Goal: Use online tool/utility: Utilize a website feature to perform a specific function

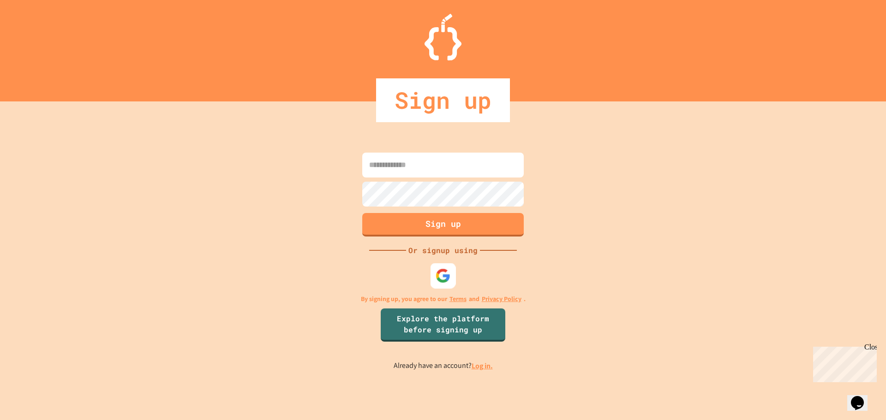
click at [447, 283] on img at bounding box center [443, 275] width 15 height 15
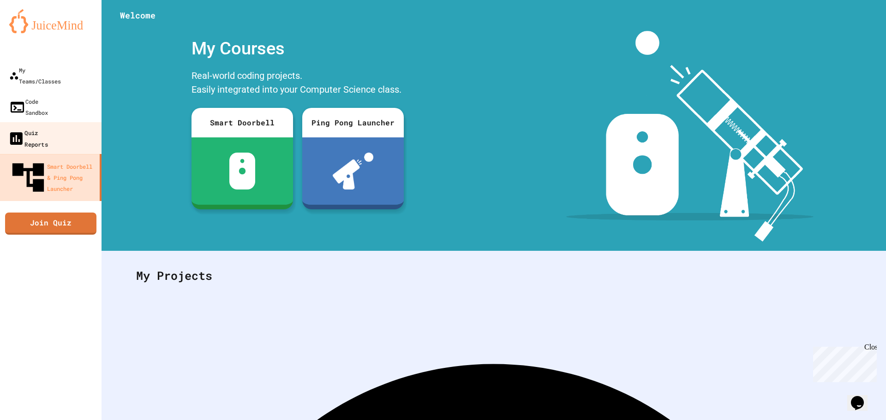
click at [45, 122] on link "Quiz Reports" at bounding box center [51, 138] width 105 height 32
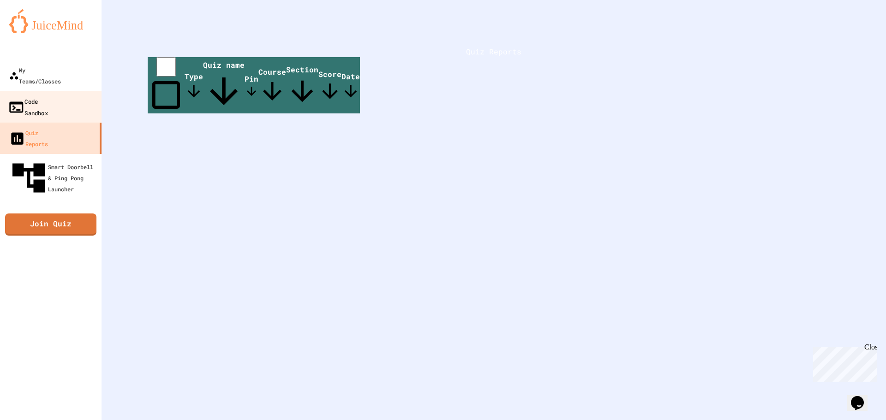
click at [48, 96] on div "Code Sandbox" at bounding box center [28, 107] width 40 height 23
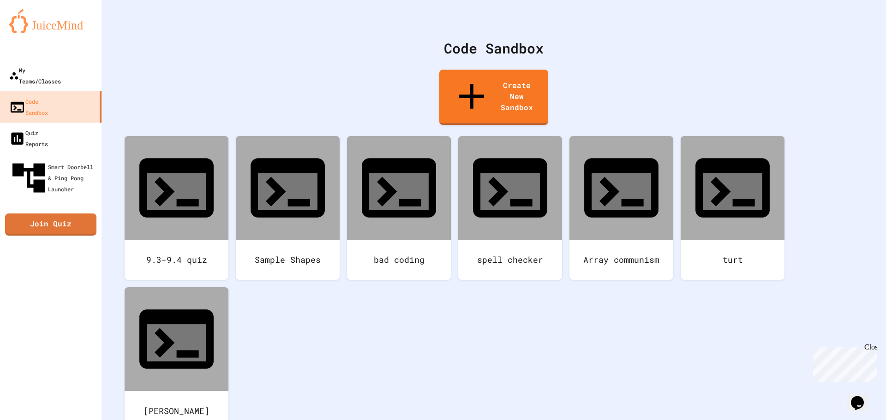
click at [56, 62] on link "My Teams/Classes" at bounding box center [51, 75] width 102 height 31
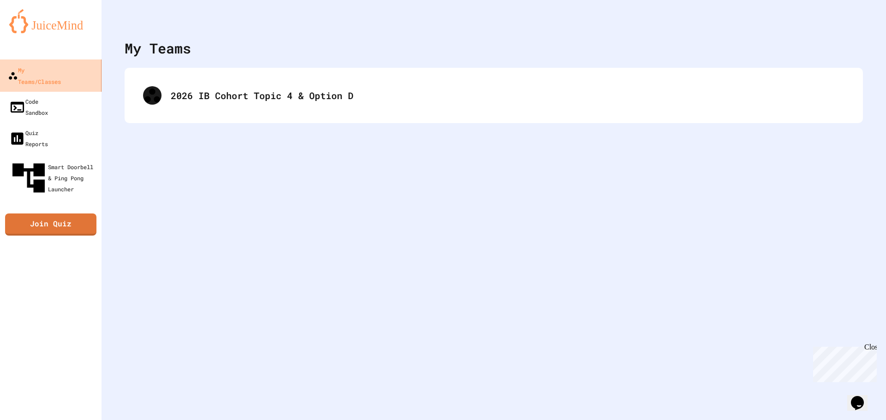
click at [52, 80] on link "My Teams/Classes" at bounding box center [51, 76] width 105 height 32
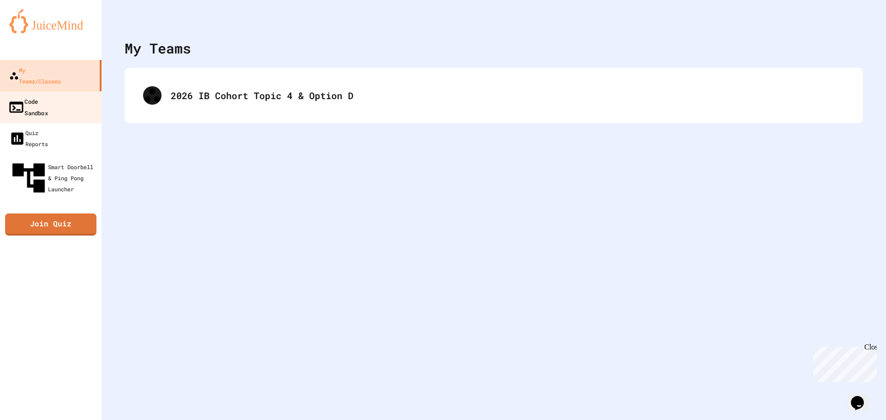
click at [48, 96] on div "Code Sandbox" at bounding box center [28, 107] width 40 height 23
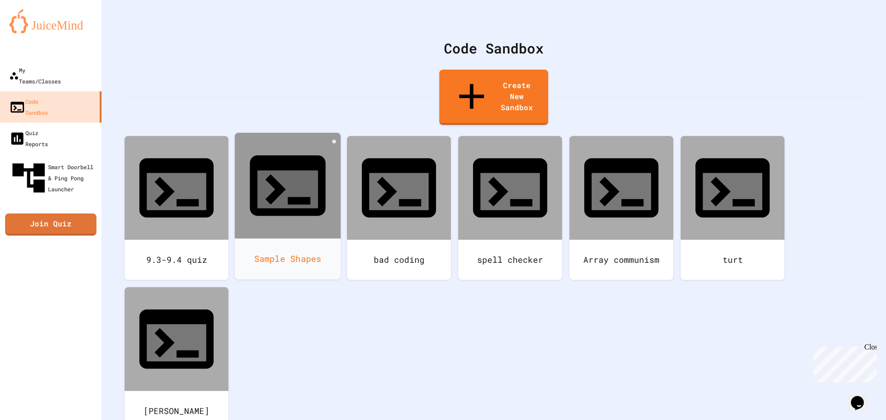
click at [287, 239] on div "Sample Shapes" at bounding box center [288, 259] width 106 height 41
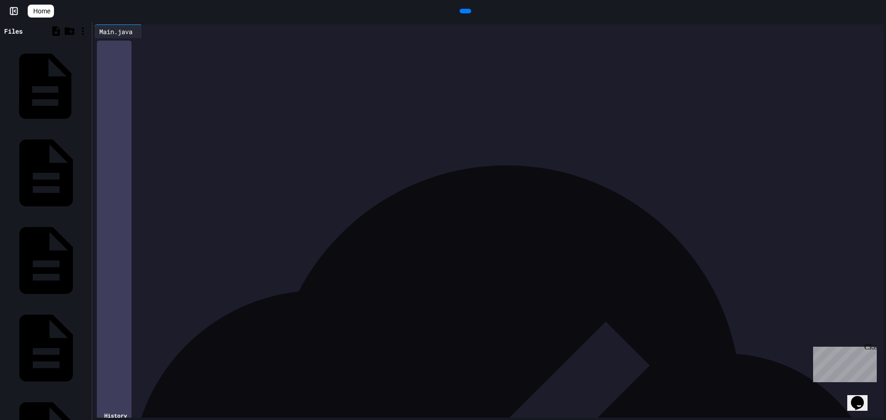
click at [87, 82] on div "ButtonPanel.java" at bounding box center [87, 86] width 0 height 9
click at [87, 169] on div "Main.java" at bounding box center [87, 173] width 0 height 9
click at [57, 219] on div "Oval.java" at bounding box center [45, 262] width 87 height 86
click at [87, 345] on div "Rectangle.java" at bounding box center [87, 349] width 0 height 9
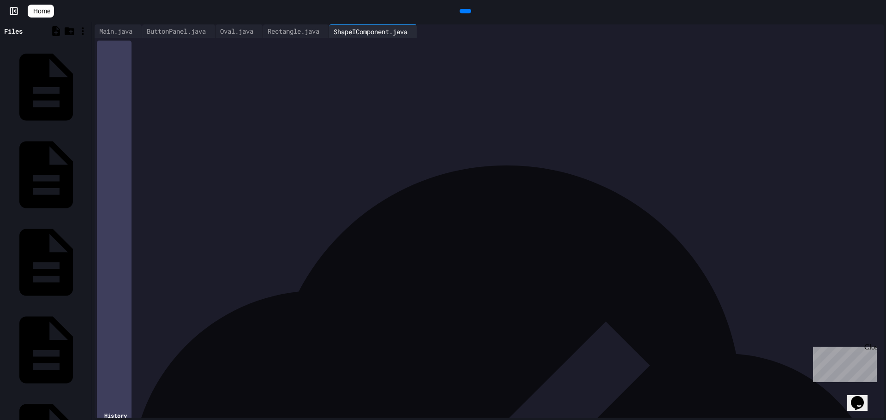
click at [117, 29] on div "Main.java" at bounding box center [116, 31] width 42 height 10
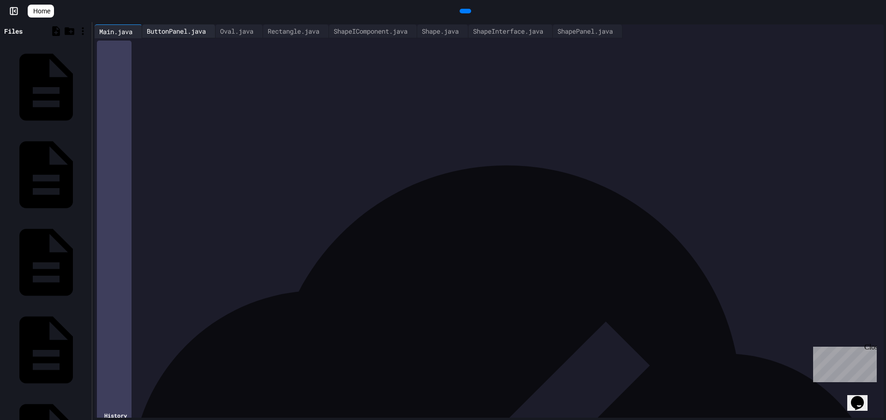
click at [191, 26] on div "ButtonPanel.java" at bounding box center [176, 31] width 68 height 10
drag, startPoint x: 272, startPoint y: 203, endPoint x: 232, endPoint y: 196, distance: 40.2
click at [272, 202] on div at bounding box center [487, 204] width 753 height 9
click at [159, 187] on div "***" at bounding box center [487, 186] width 753 height 9
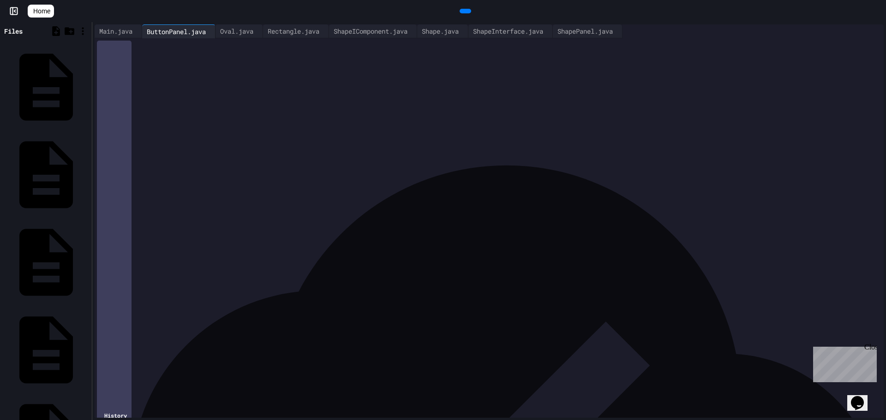
click at [133, 184] on div "***" at bounding box center [487, 186] width 753 height 9
click at [255, 35] on div "Oval.java" at bounding box center [236, 31] width 42 height 10
click at [302, 34] on div "Rectangle.java" at bounding box center [293, 31] width 61 height 10
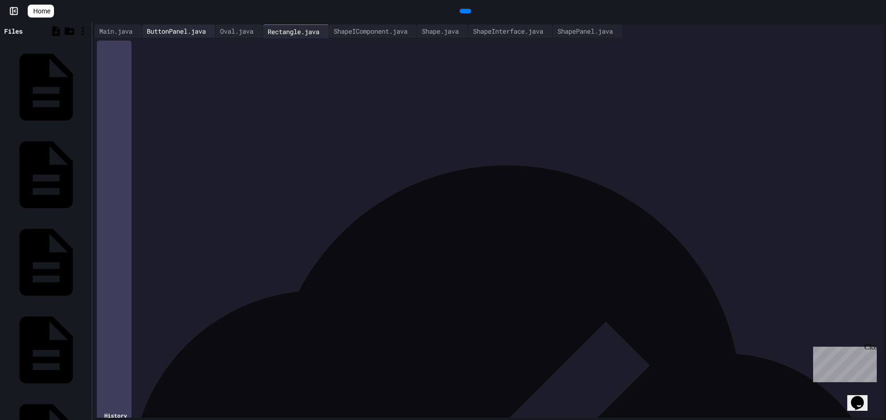
click at [191, 32] on div "ButtonPanel.java" at bounding box center [176, 31] width 68 height 10
click at [460, 10] on div at bounding box center [466, 11] width 12 height 5
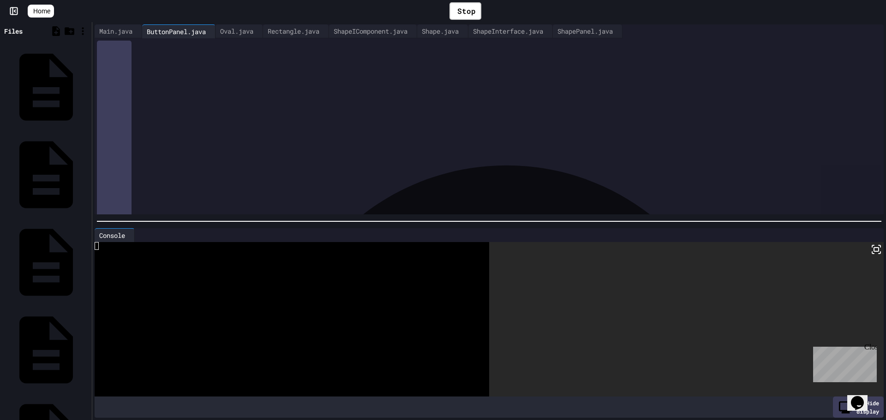
click at [872, 252] on icon at bounding box center [873, 253] width 2 height 2
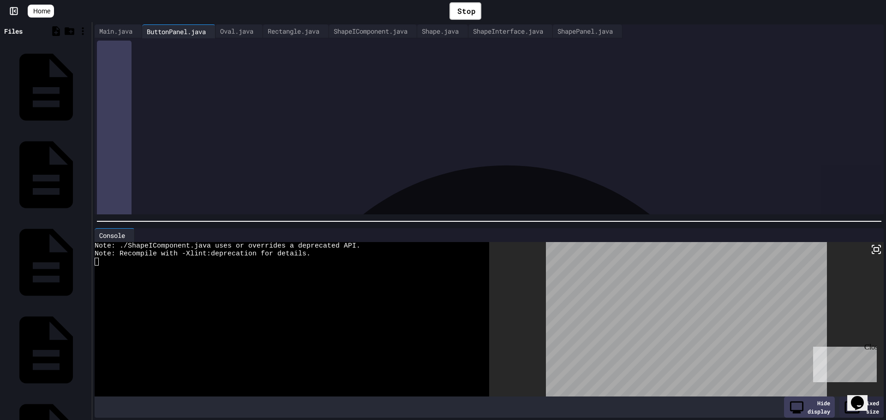
click at [871, 249] on icon at bounding box center [876, 249] width 11 height 11
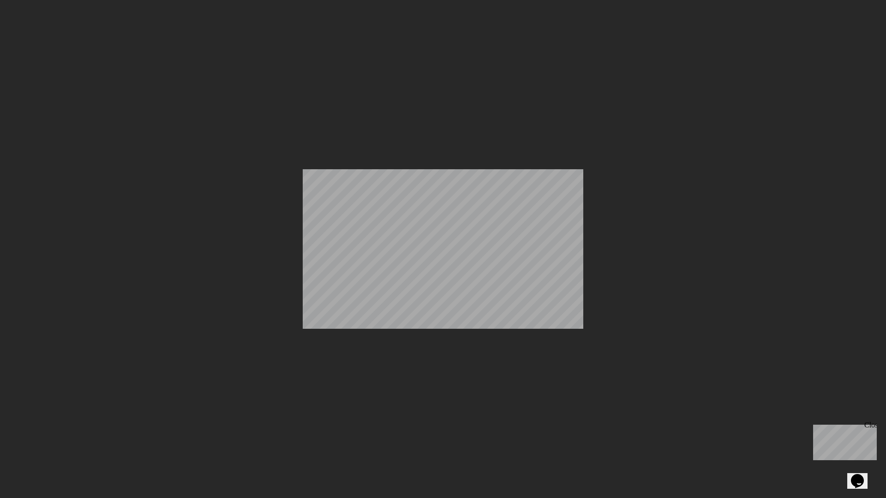
click at [884, 2] on icon at bounding box center [884, 2] width 0 height 0
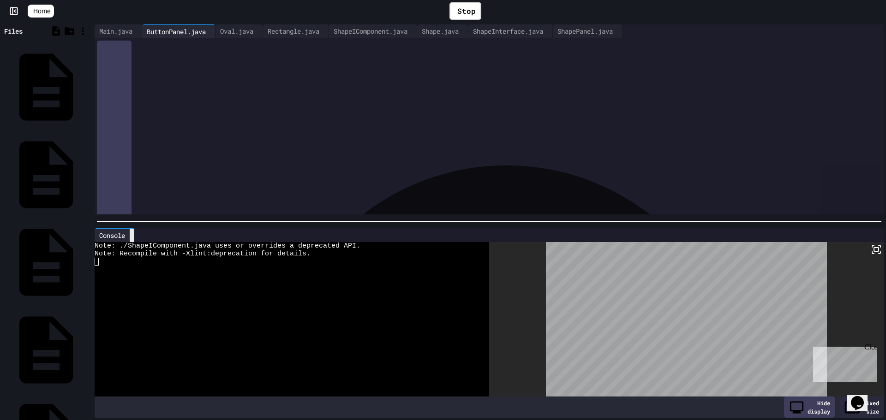
click at [132, 235] on icon at bounding box center [132, 235] width 0 height 0
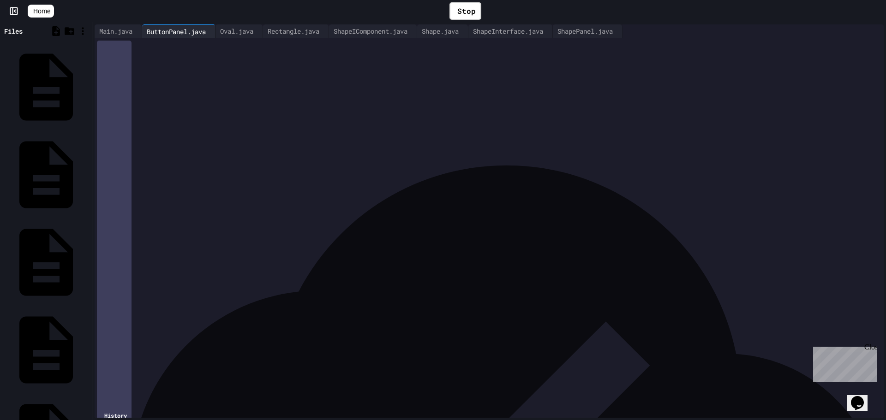
scroll to position [498, 0]
click at [473, 7] on div "Stop" at bounding box center [465, 11] width 32 height 18
